Goal: Information Seeking & Learning: Compare options

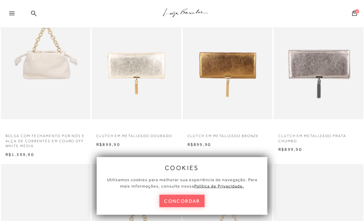
scroll to position [57, 0]
click at [206, 137] on p "CLUTCH EM METALIZADO BRONZE" at bounding box center [228, 134] width 90 height 9
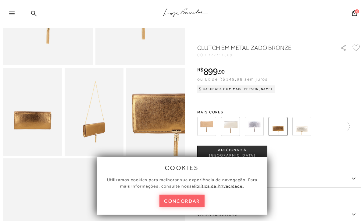
scroll to position [122, 0]
click at [88, 126] on img at bounding box center [94, 112] width 59 height 89
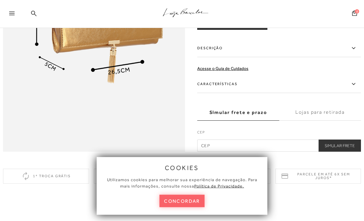
scroll to position [401, 0]
click at [208, 84] on label "Características" at bounding box center [279, 85] width 164 height 18
click at [0, 0] on input "Características" at bounding box center [0, 0] width 0 height 0
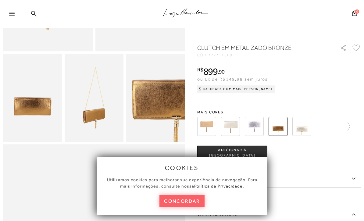
scroll to position [135, 0]
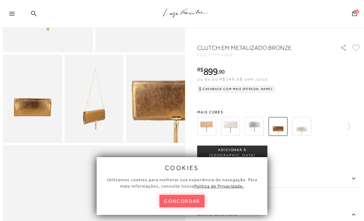
click at [88, 95] on img at bounding box center [94, 99] width 59 height 89
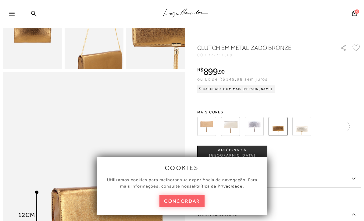
scroll to position [191, 0]
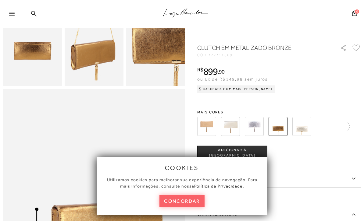
click at [95, 66] on img at bounding box center [93, 18] width 118 height 177
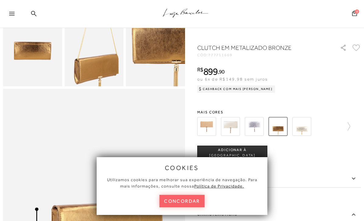
click at [92, 52] on img at bounding box center [96, 32] width 118 height 177
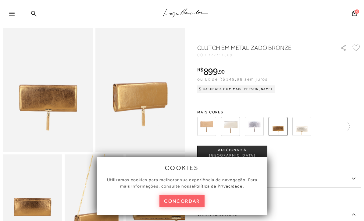
scroll to position [36, 0]
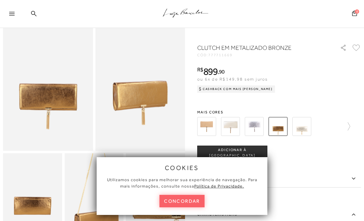
click at [47, 92] on img at bounding box center [48, 83] width 90 height 135
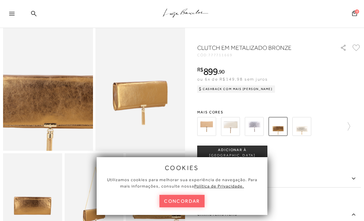
click at [175, 207] on button "concordar" at bounding box center [181, 201] width 45 height 12
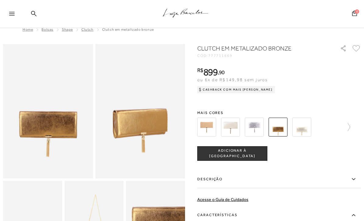
scroll to position [0, 0]
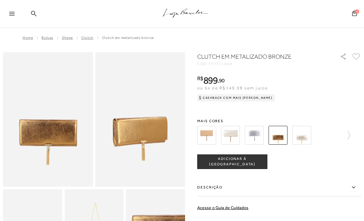
click at [34, 127] on img at bounding box center [48, 119] width 90 height 135
click at [133, 136] on img at bounding box center [140, 119] width 90 height 135
click at [77, 166] on img at bounding box center [48, 119] width 90 height 135
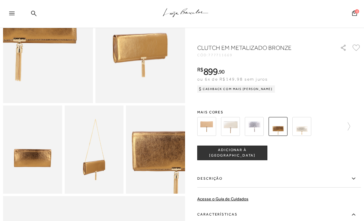
scroll to position [86, 0]
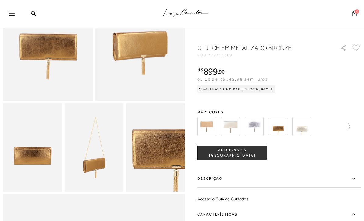
click at [93, 164] on img at bounding box center [94, 148] width 59 height 89
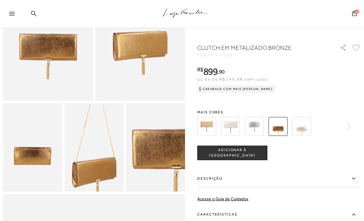
click at [94, 159] on img at bounding box center [94, 136] width 118 height 177
click at [94, 160] on img at bounding box center [94, 135] width 118 height 177
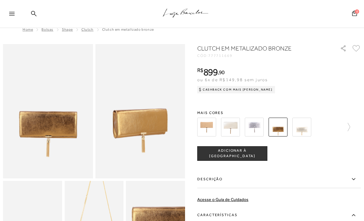
scroll to position [0, 0]
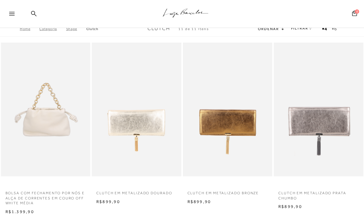
scroll to position [57, 0]
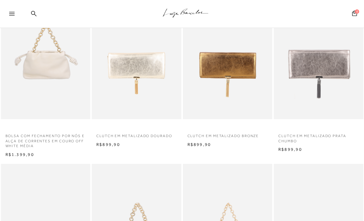
click at [139, 100] on img at bounding box center [136, 52] width 89 height 134
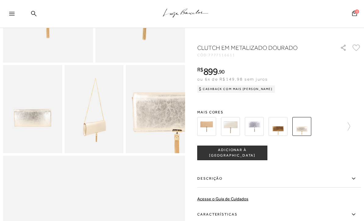
scroll to position [126, 0]
click at [94, 127] on img at bounding box center [94, 108] width 59 height 89
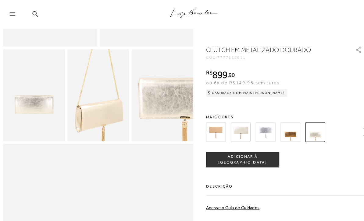
scroll to position [142, 0]
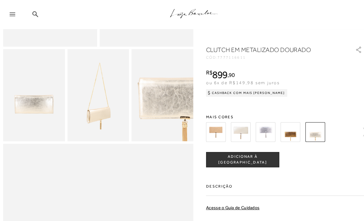
click at [209, 119] on img at bounding box center [206, 126] width 19 height 19
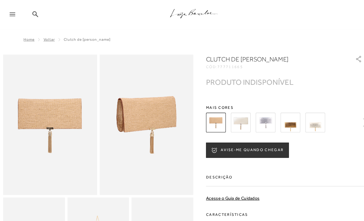
click at [305, 120] on img at bounding box center [301, 117] width 19 height 19
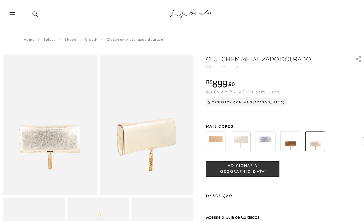
click at [230, 136] on img at bounding box center [230, 135] width 19 height 19
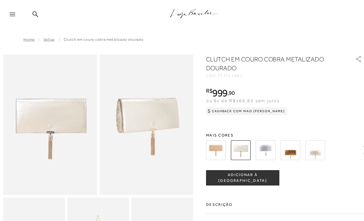
click at [254, 143] on img at bounding box center [254, 144] width 19 height 19
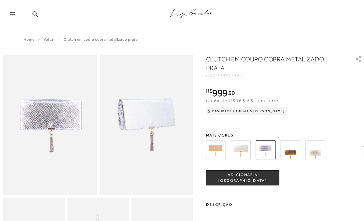
click at [276, 147] on img at bounding box center [277, 144] width 19 height 19
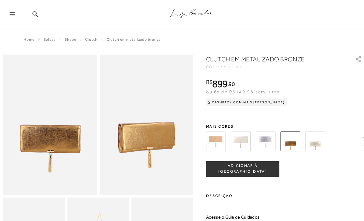
click at [300, 136] on img at bounding box center [301, 135] width 19 height 19
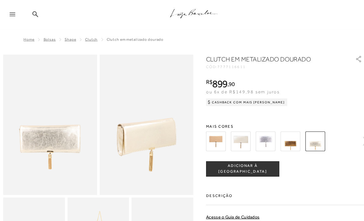
click at [274, 138] on img at bounding box center [277, 135] width 19 height 19
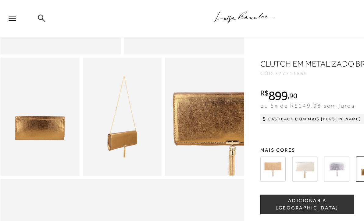
scroll to position [145, 0]
